Goal: Transaction & Acquisition: Purchase product/service

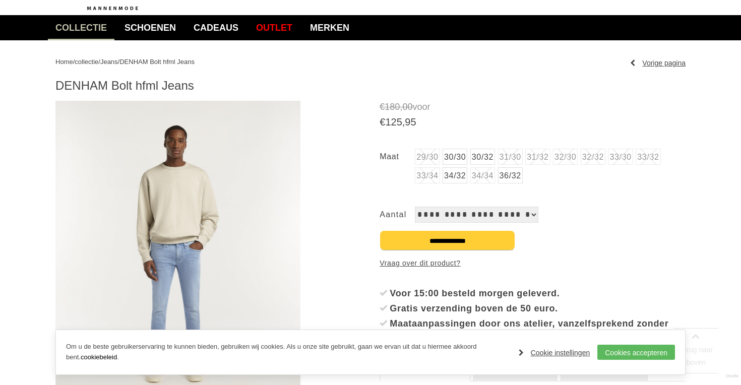
scroll to position [87, 0]
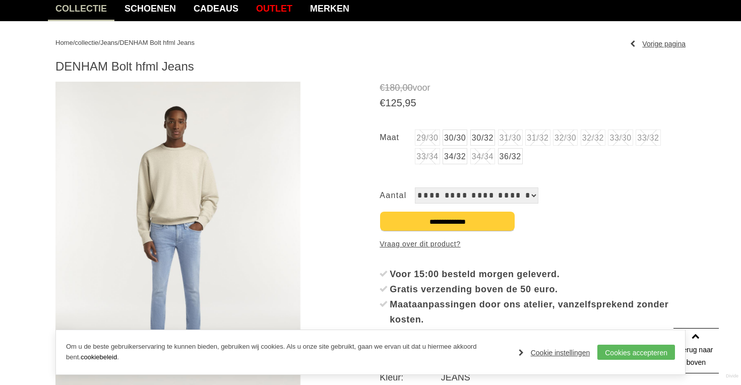
click at [492, 139] on link "30/32" at bounding box center [482, 138] width 25 height 16
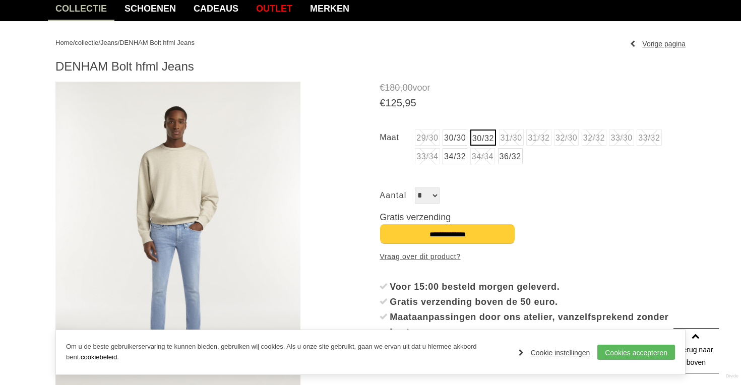
click at [463, 139] on link "30/30" at bounding box center [455, 138] width 25 height 16
click at [483, 139] on link "30/32" at bounding box center [483, 138] width 25 height 16
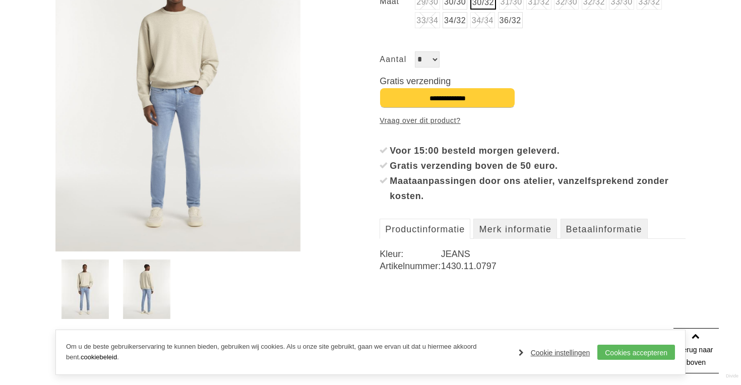
scroll to position [238, 0]
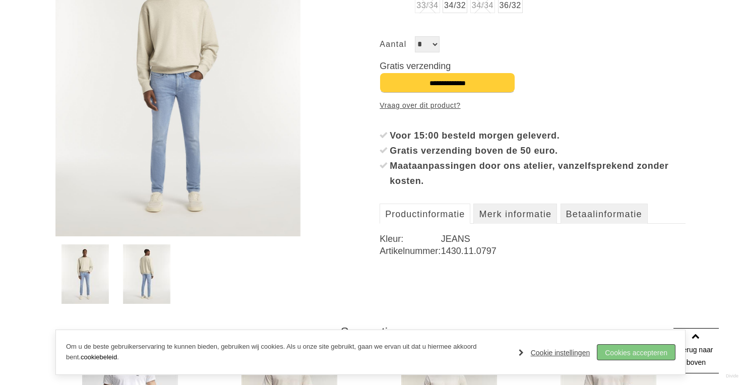
click at [643, 352] on link "Cookies accepteren" at bounding box center [636, 352] width 78 height 15
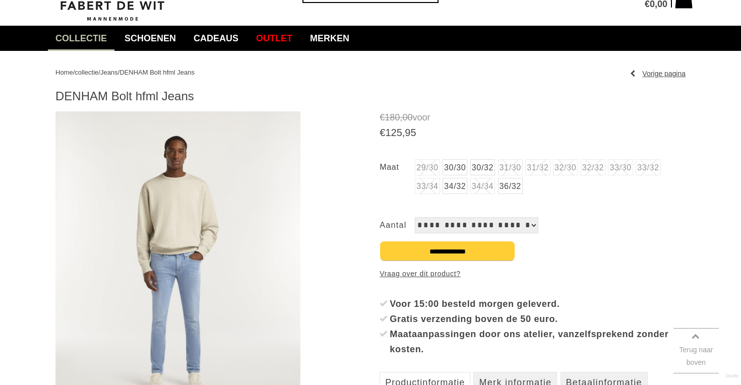
scroll to position [59, 0]
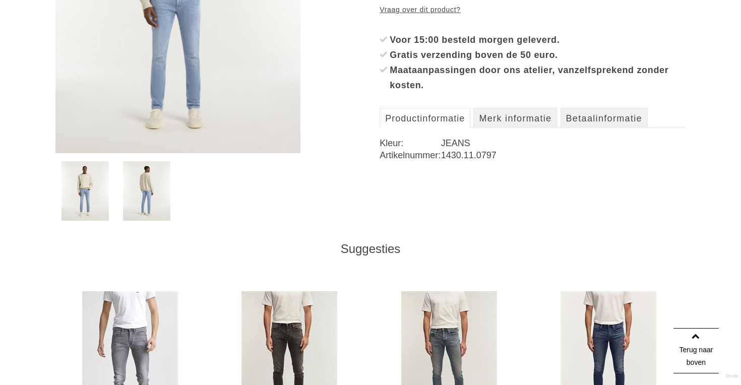
click at [162, 205] on img at bounding box center [147, 190] width 48 height 59
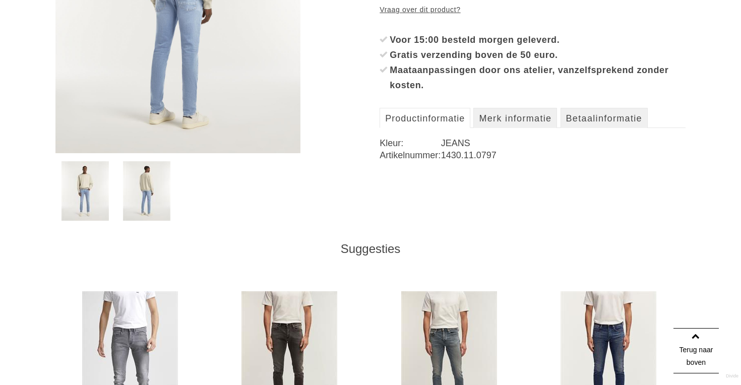
scroll to position [102, 0]
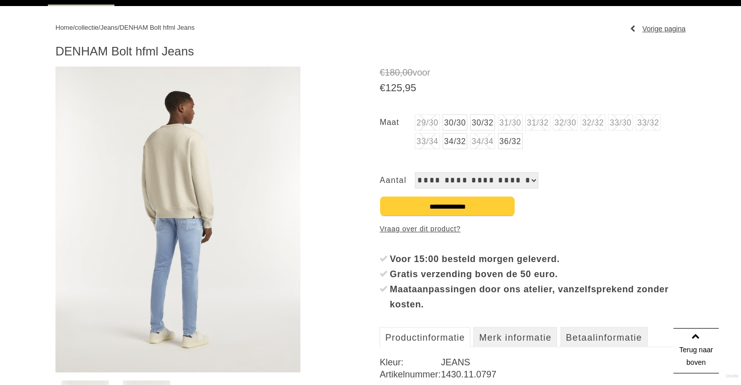
click at [184, 236] on img at bounding box center [177, 220] width 245 height 306
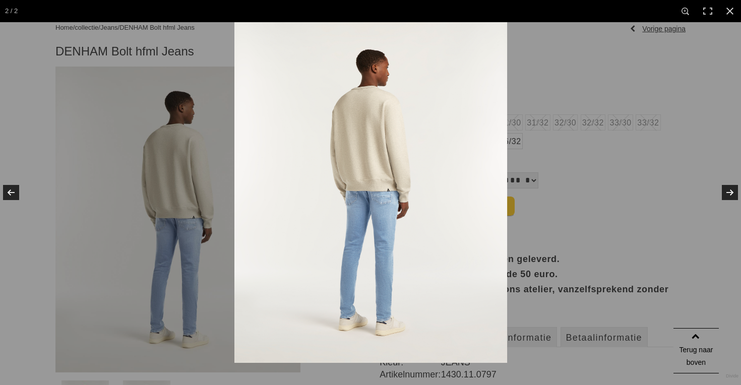
click at [368, 235] on img at bounding box center [370, 192] width 273 height 341
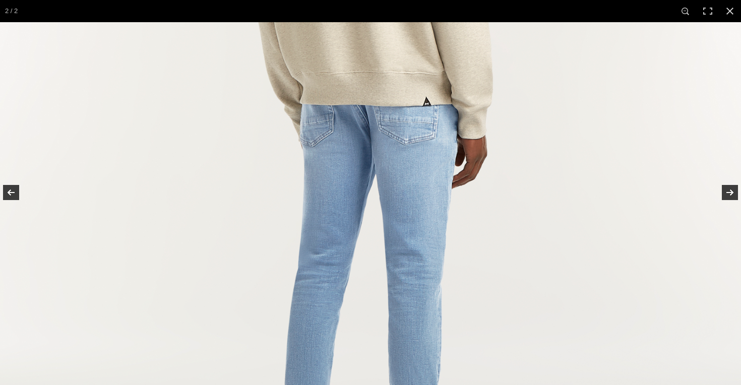
click at [428, 178] on img at bounding box center [375, 109] width 807 height 1008
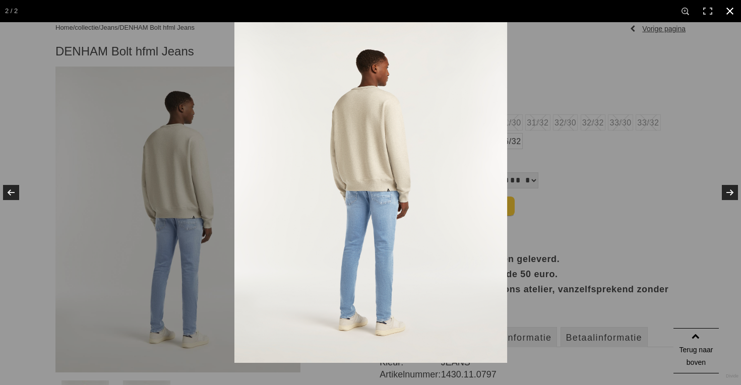
click at [730, 10] on link at bounding box center [730, 11] width 22 height 22
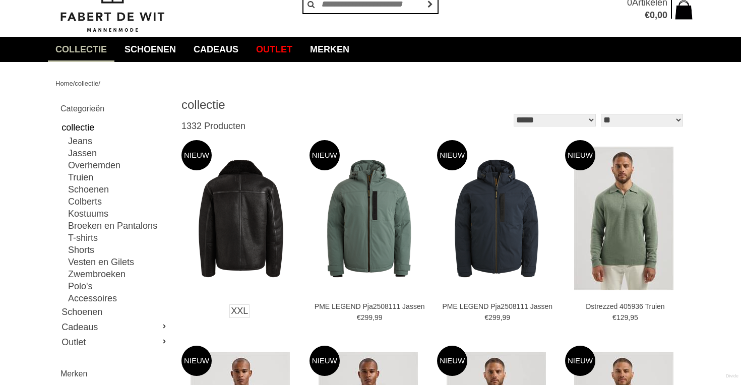
scroll to position [48, 0]
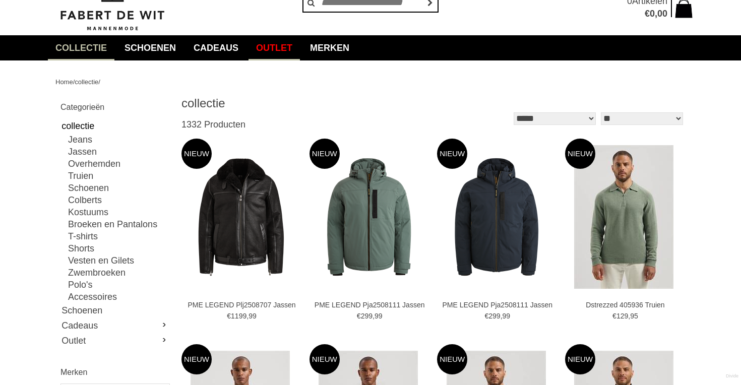
click at [295, 46] on link "Outlet" at bounding box center [274, 47] width 51 height 25
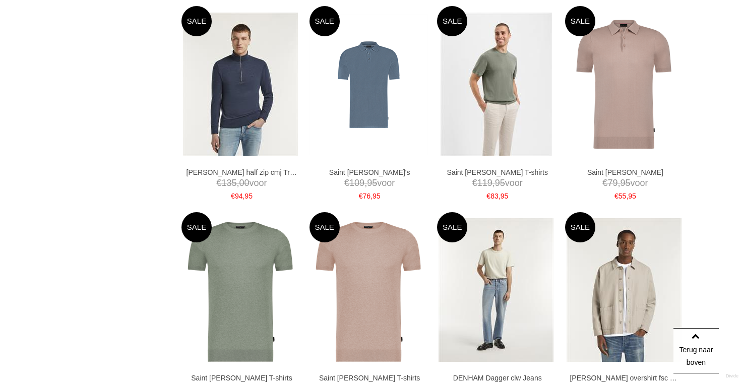
scroll to position [1797, 0]
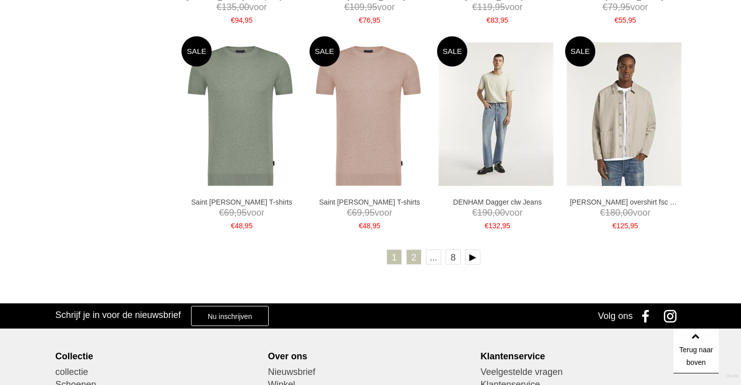
click at [413, 260] on link "2" at bounding box center [413, 257] width 15 height 15
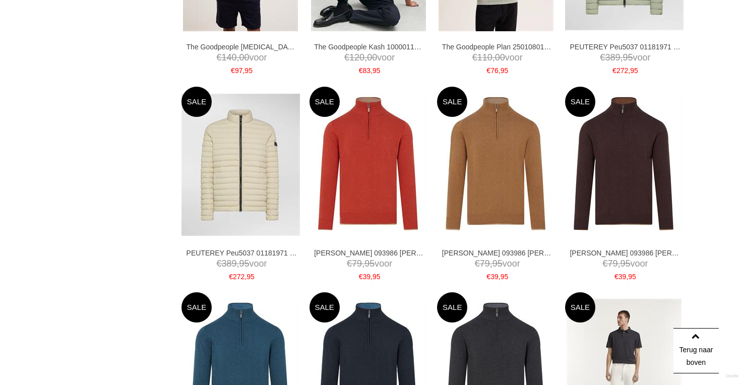
scroll to position [75, 0]
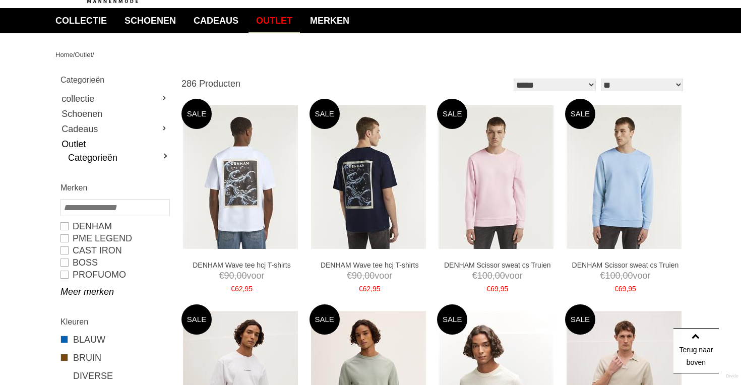
click at [165, 158] on link "Categorieën" at bounding box center [118, 158] width 101 height 12
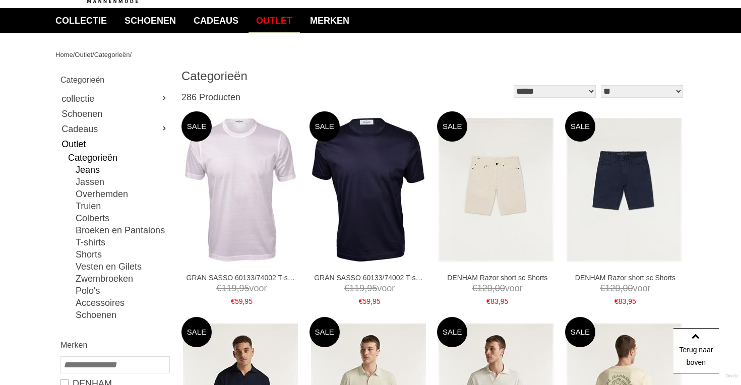
click at [91, 171] on link "Jeans" at bounding box center [122, 170] width 93 height 12
type input "***"
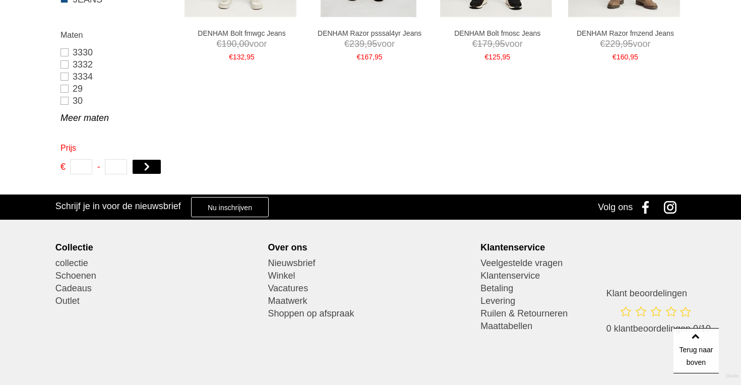
scroll to position [593, 0]
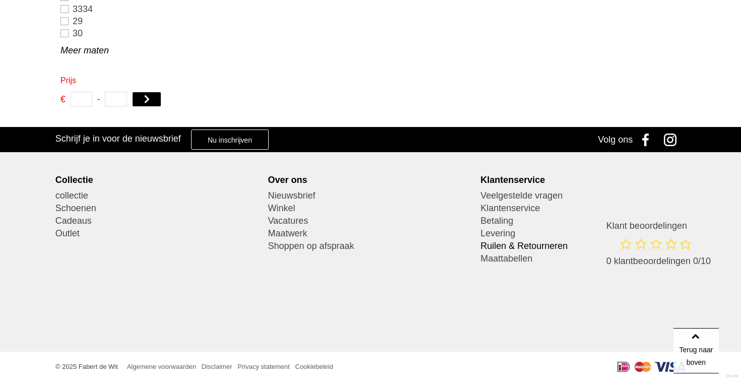
click at [523, 245] on link "Ruilen & Retourneren" at bounding box center [582, 246] width 205 height 13
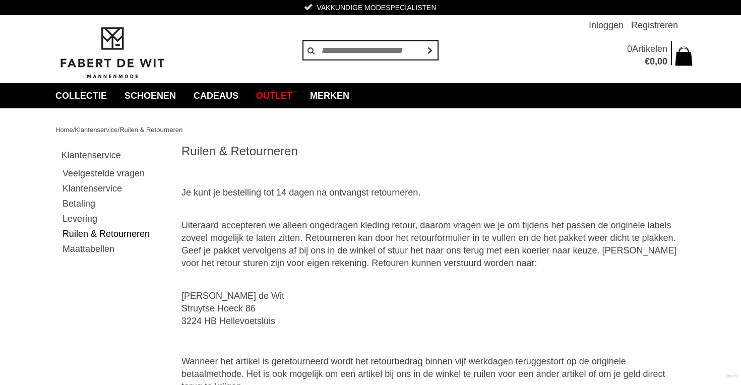
click at [383, 261] on p "Uiteraard accepteren we alleen ongedragen kleding retour, daarom vragen we je o…" at bounding box center [433, 245] width 504 height 76
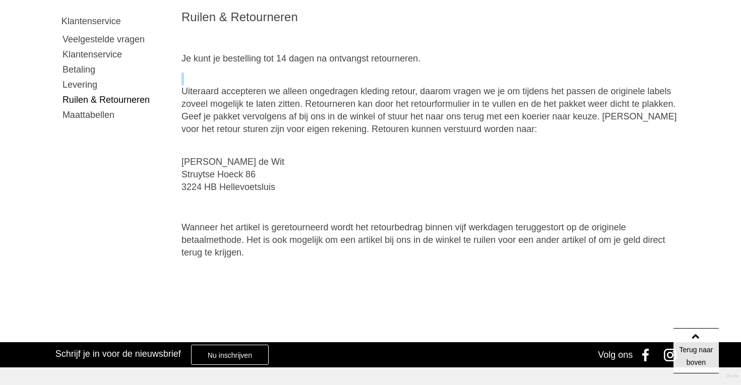
scroll to position [160, 0]
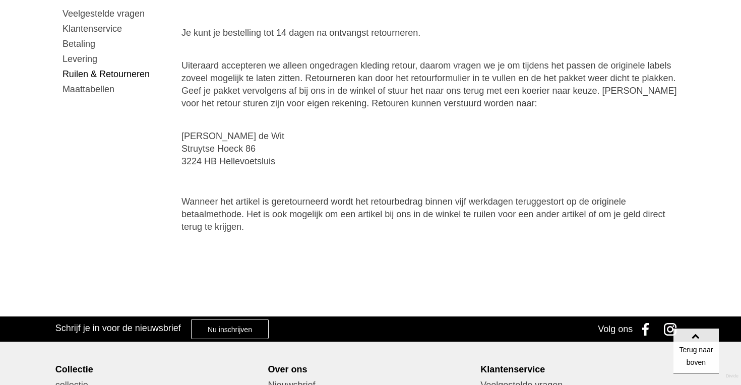
click at [331, 199] on p "Wanneer het artikel is geretourneerd wordt het retourbedrag binnen vijf werkdag…" at bounding box center [433, 215] width 504 height 38
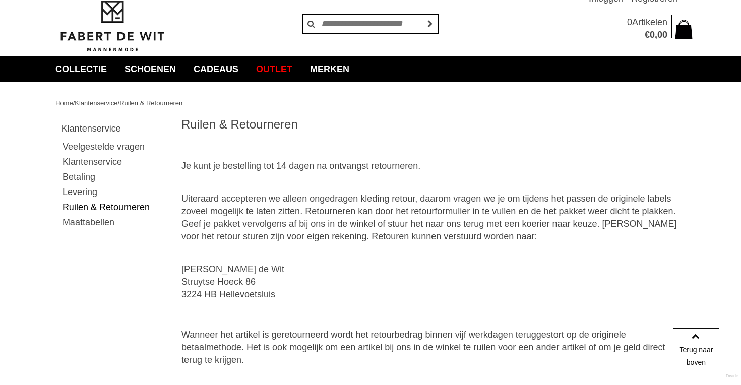
scroll to position [0, 0]
